Goal: Obtain resource: Obtain resource

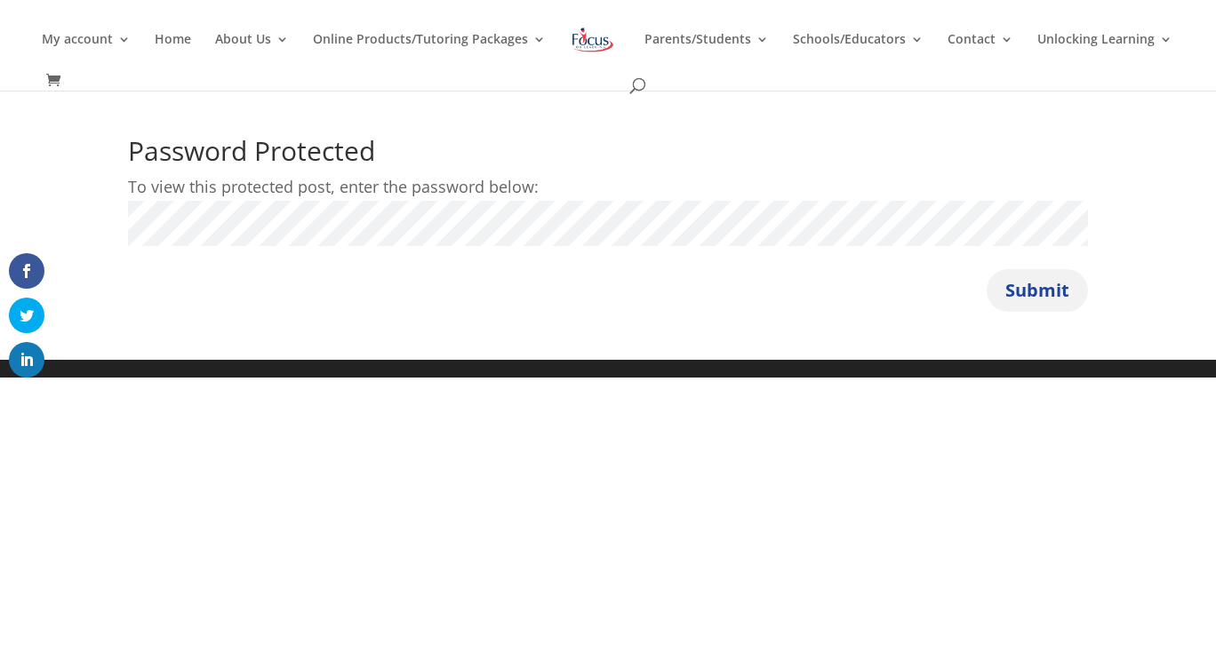
click at [1031, 296] on button "Submit" at bounding box center [1037, 290] width 101 height 43
click at [1045, 282] on button "Submit" at bounding box center [1037, 290] width 101 height 43
